Goal: Obtain resource: Download file/media

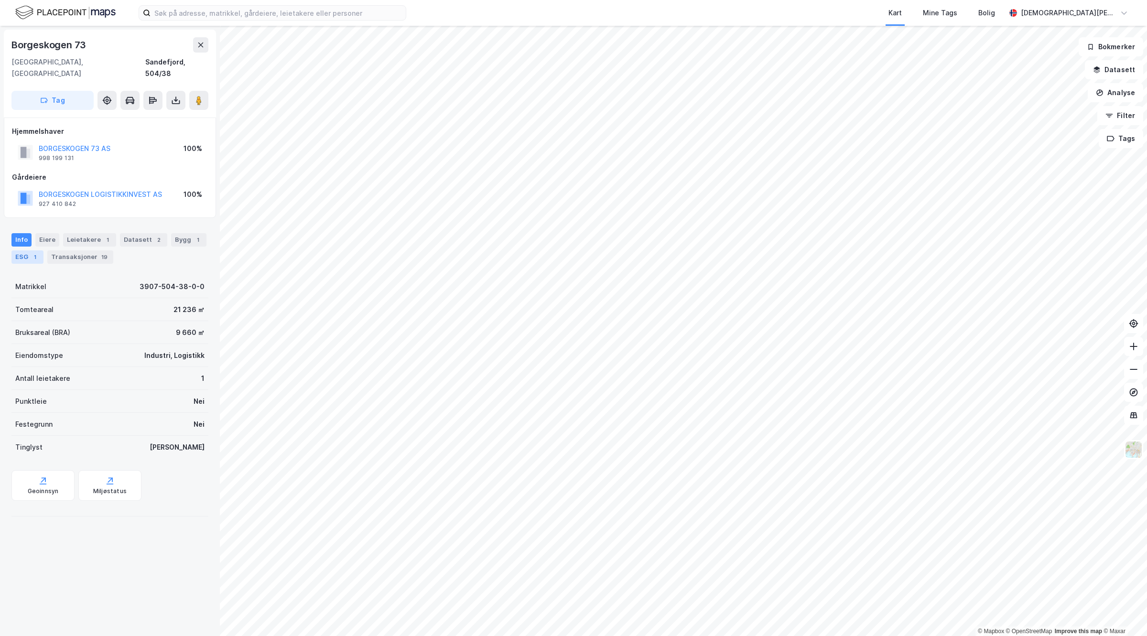
click at [26, 250] on div "ESG 1" at bounding box center [27, 256] width 32 height 13
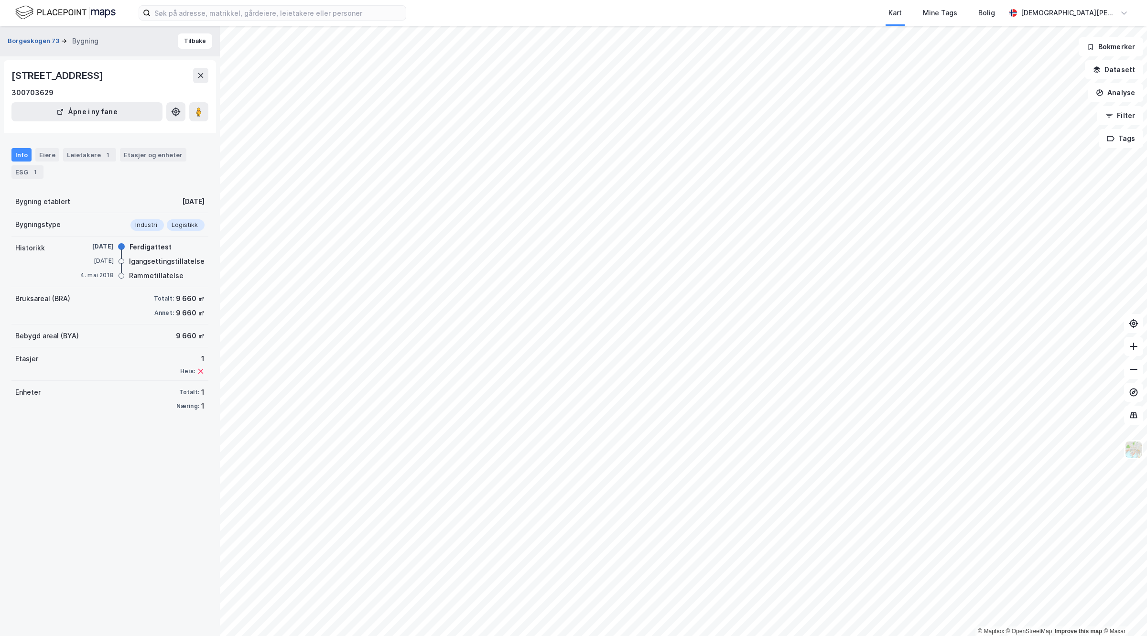
click at [39, 41] on button "Borgeskogen 73" at bounding box center [35, 41] width 54 height 10
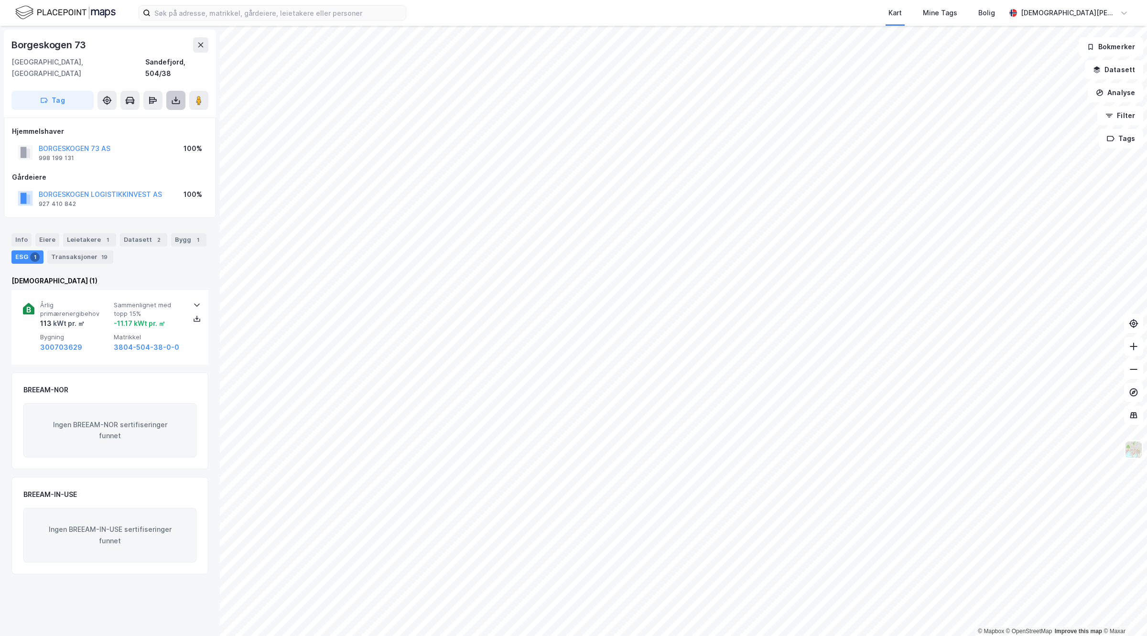
click at [173, 91] on button at bounding box center [175, 100] width 19 height 19
click at [158, 113] on div "Last ned grunnbok" at bounding box center [135, 119] width 102 height 15
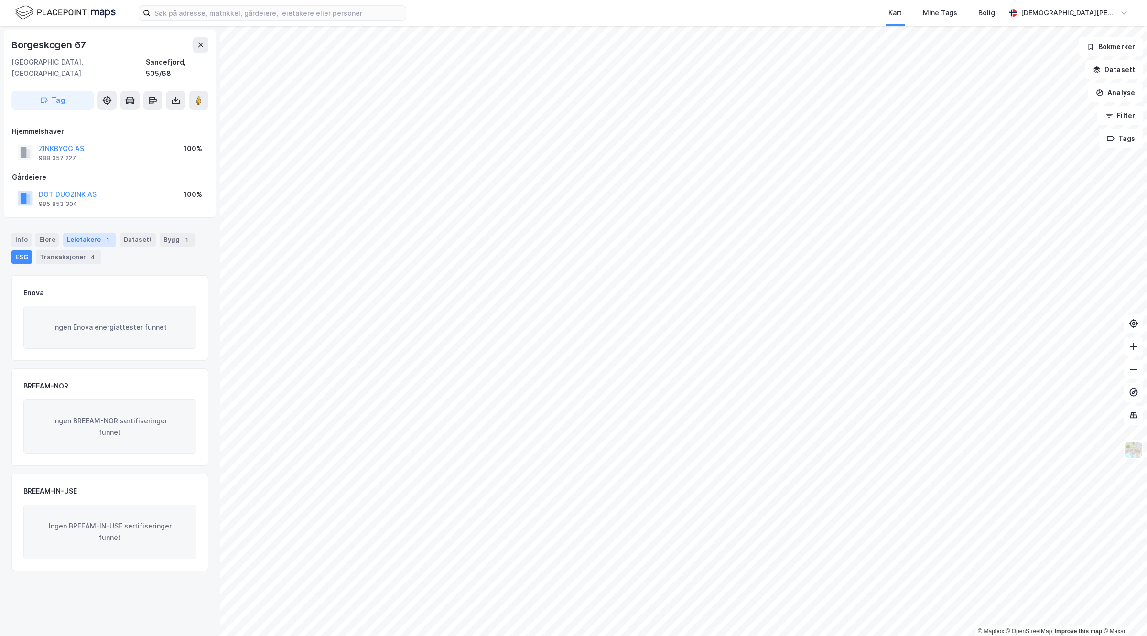
click at [93, 233] on div "Leietakere 1" at bounding box center [89, 239] width 53 height 13
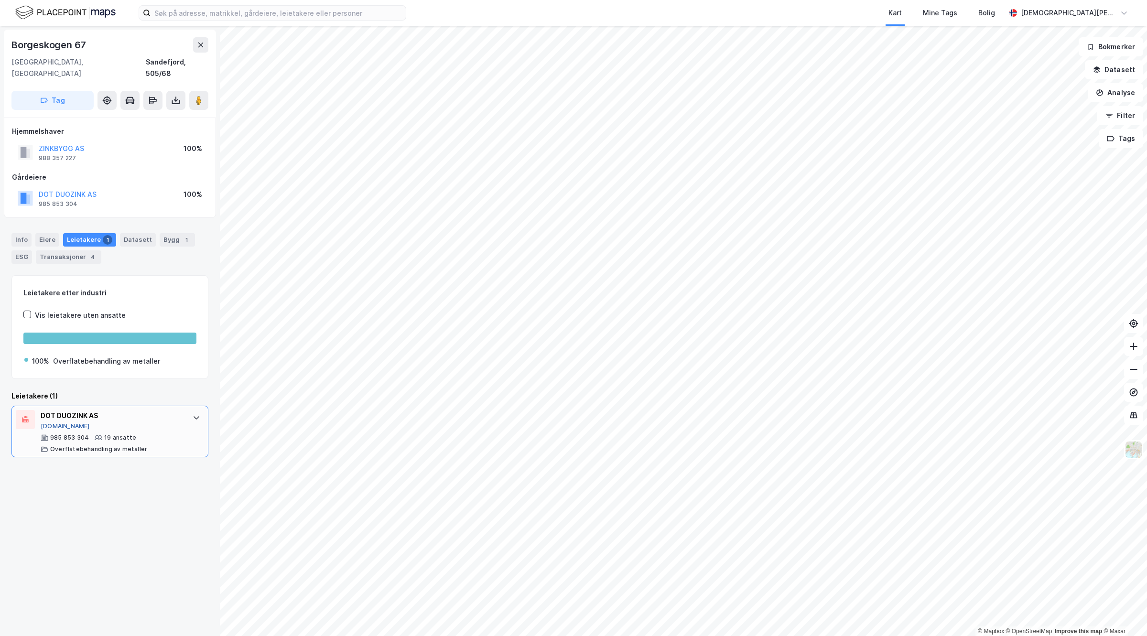
click at [56, 422] on button "[DOMAIN_NAME]" at bounding box center [65, 426] width 49 height 8
click at [194, 96] on icon at bounding box center [199, 101] width 10 height 10
